Goal: Information Seeking & Learning: Learn about a topic

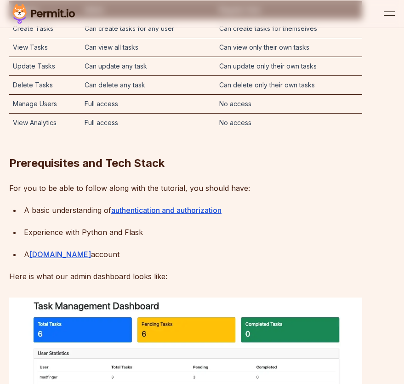
scroll to position [1373, 0]
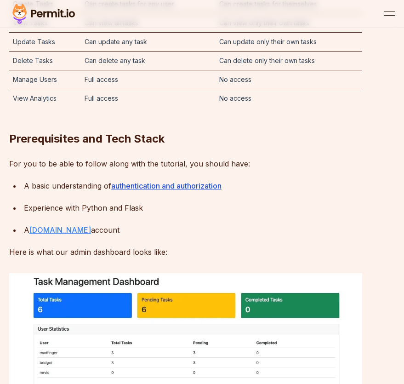
click at [44, 225] on link "Permit.io" at bounding box center [60, 229] width 62 height 9
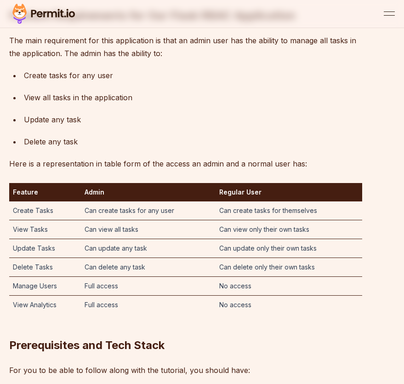
scroll to position [1203, 0]
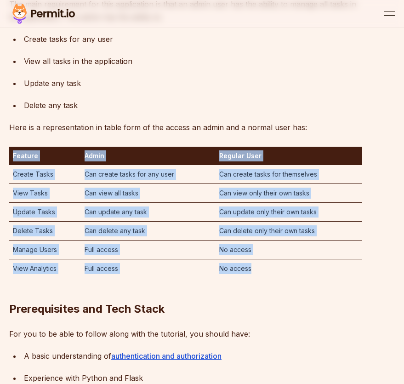
drag, startPoint x: 14, startPoint y: 143, endPoint x: 261, endPoint y: 247, distance: 268.1
click at [285, 248] on table "Feature Admin Regular User Create Tasks Can create tasks for any user Can creat…" at bounding box center [185, 212] width 353 height 131
copy table "Feature Admin Regular User Create Tasks Can create tasks for any user Can creat…"
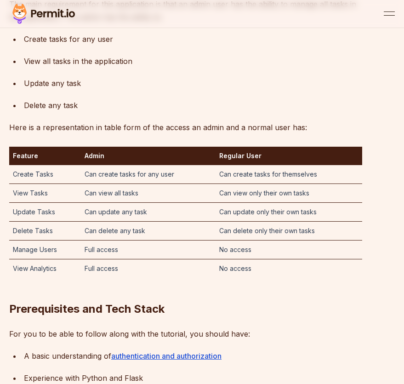
drag, startPoint x: 342, startPoint y: 82, endPoint x: 370, endPoint y: 78, distance: 28.4
click at [342, 82] on ul "Create tasks for any user View all tasks in the application Update any task Del…" at bounding box center [185, 72] width 353 height 79
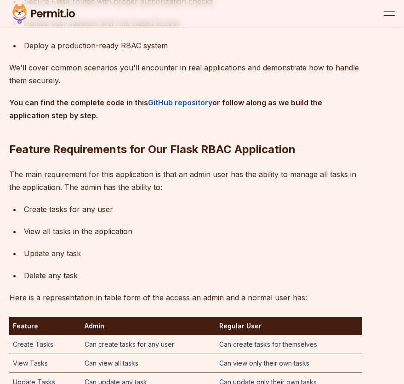
scroll to position [996, 0]
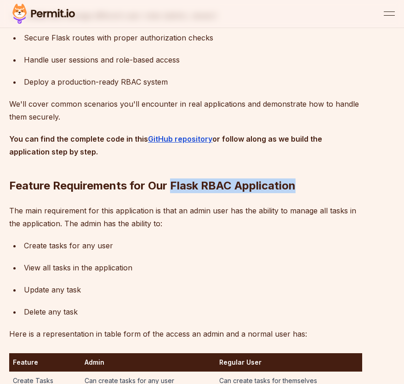
drag, startPoint x: 172, startPoint y: 169, endPoint x: 320, endPoint y: 165, distance: 147.2
click at [320, 165] on h2 "Feature Requirements for Our Flask RBAC Application" at bounding box center [185, 168] width 353 height 52
copy h2 "Flask RBAC Application"
drag, startPoint x: 399, startPoint y: 95, endPoint x: 400, endPoint y: 83, distance: 11.5
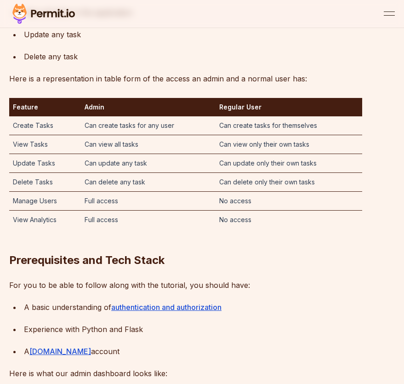
scroll to position [1587, 0]
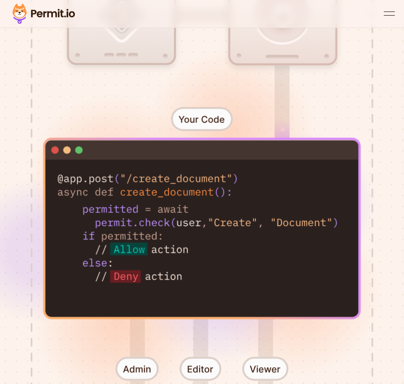
scroll to position [559, 0]
